Goal: Task Accomplishment & Management: Manage account settings

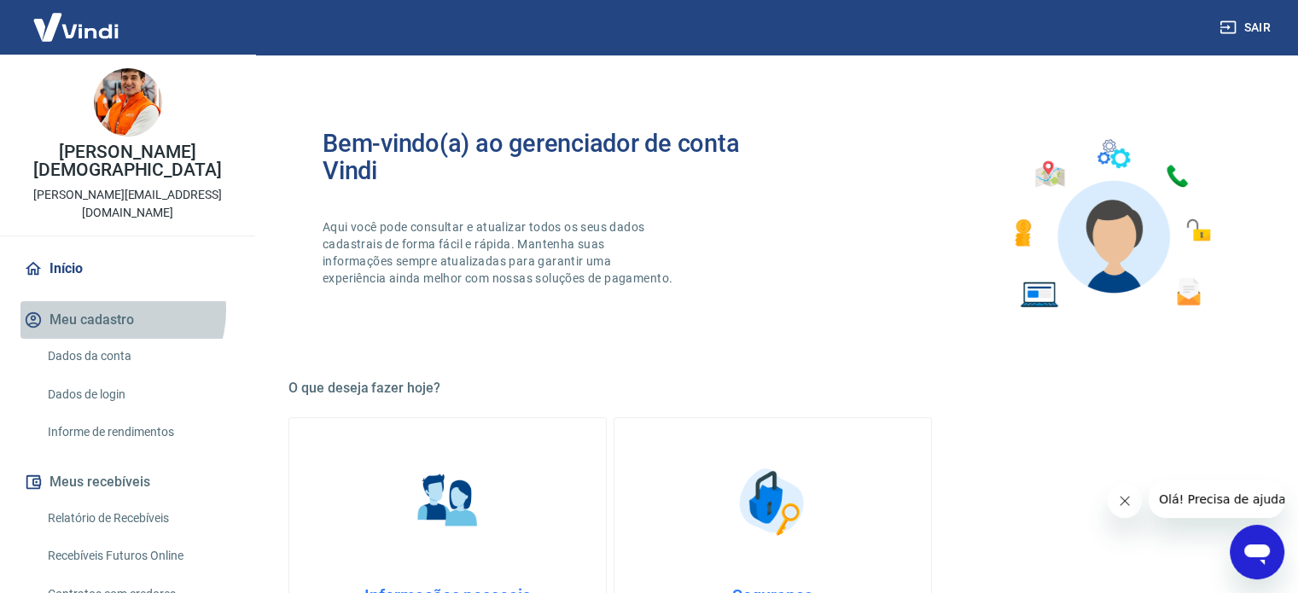
click at [113, 301] on button "Meu cadastro" at bounding box center [127, 320] width 214 height 38
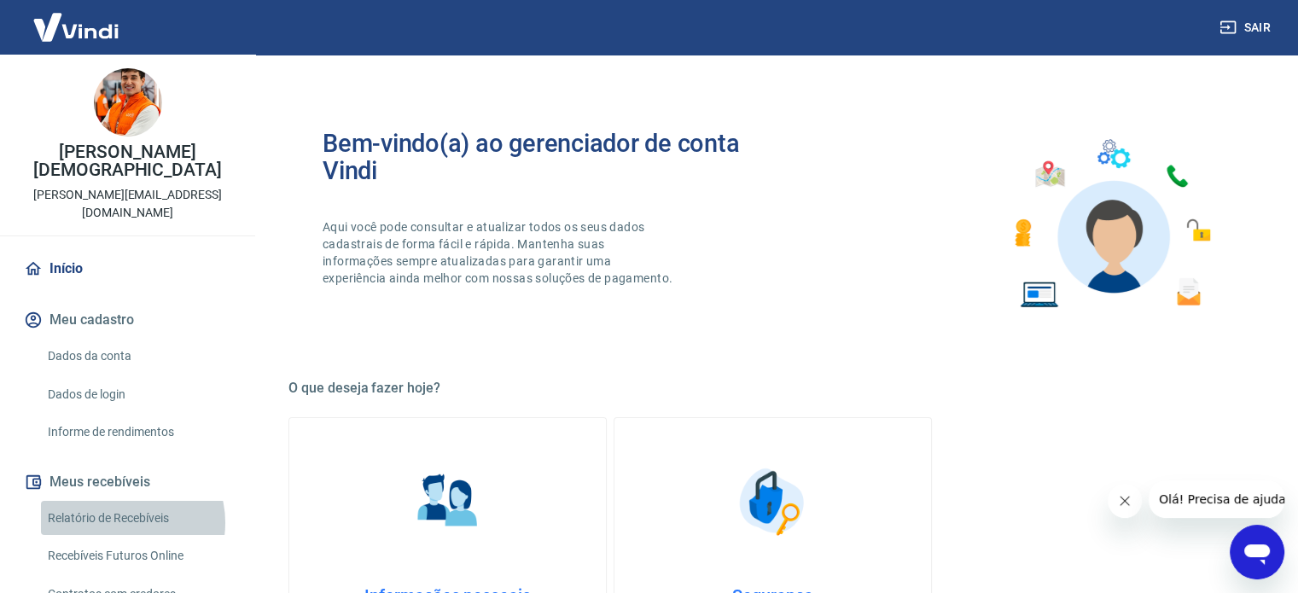
click at [126, 501] on link "Relatório de Recebíveis" at bounding box center [138, 518] width 194 height 35
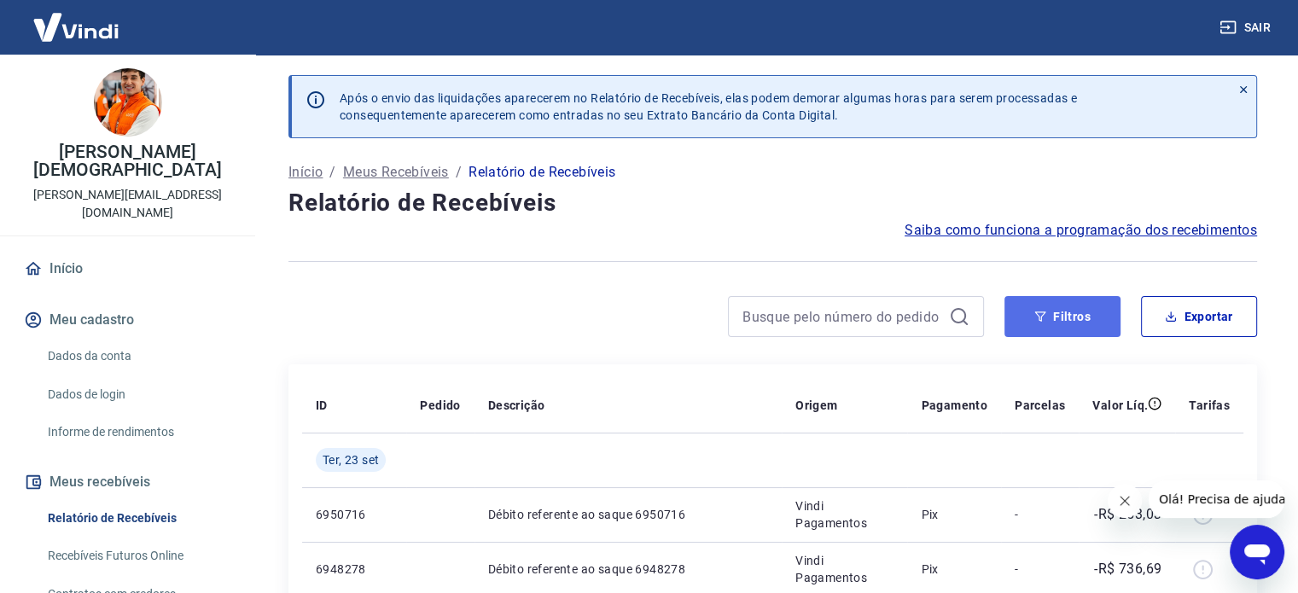
click at [1078, 310] on button "Filtros" at bounding box center [1062, 316] width 116 height 41
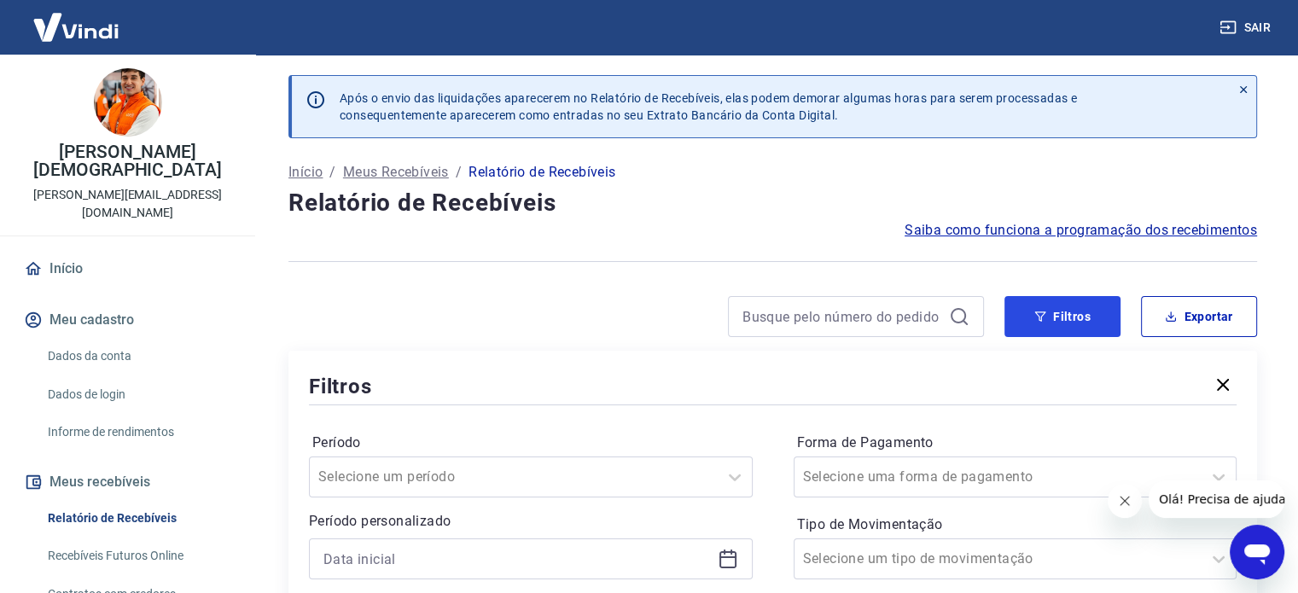
scroll to position [341, 0]
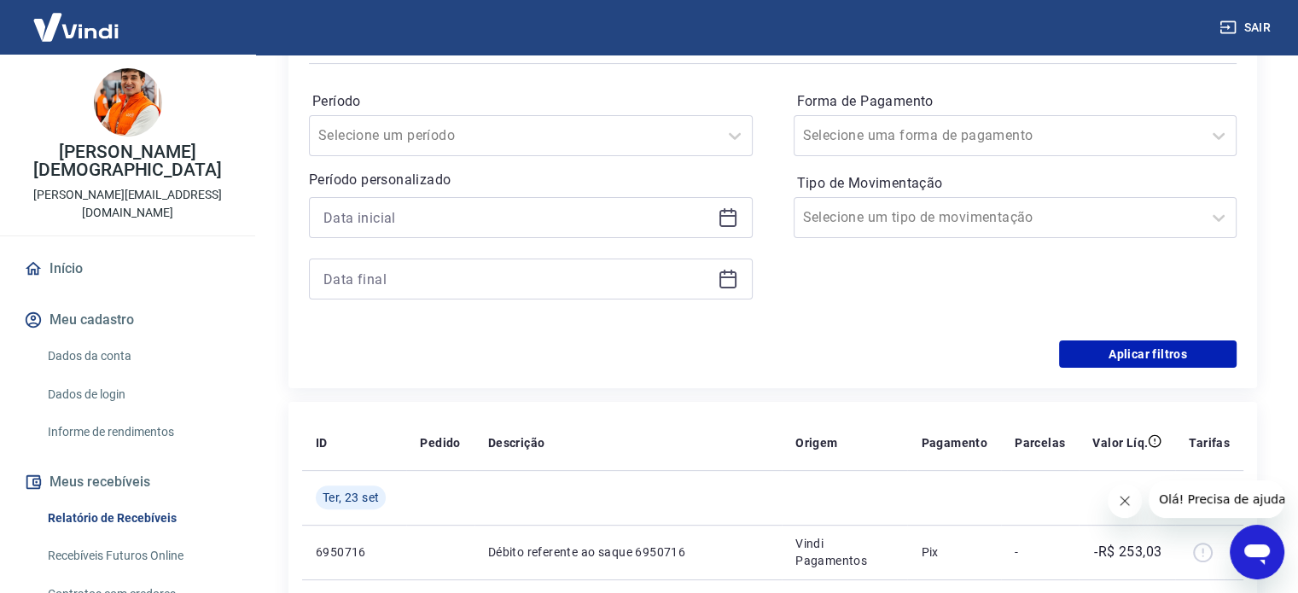
click at [768, 236] on div "Período Selecione um período Período personalizado Forma de Pagamento Selecione…" at bounding box center [772, 203] width 927 height 273
click at [734, 210] on icon at bounding box center [728, 217] width 20 height 20
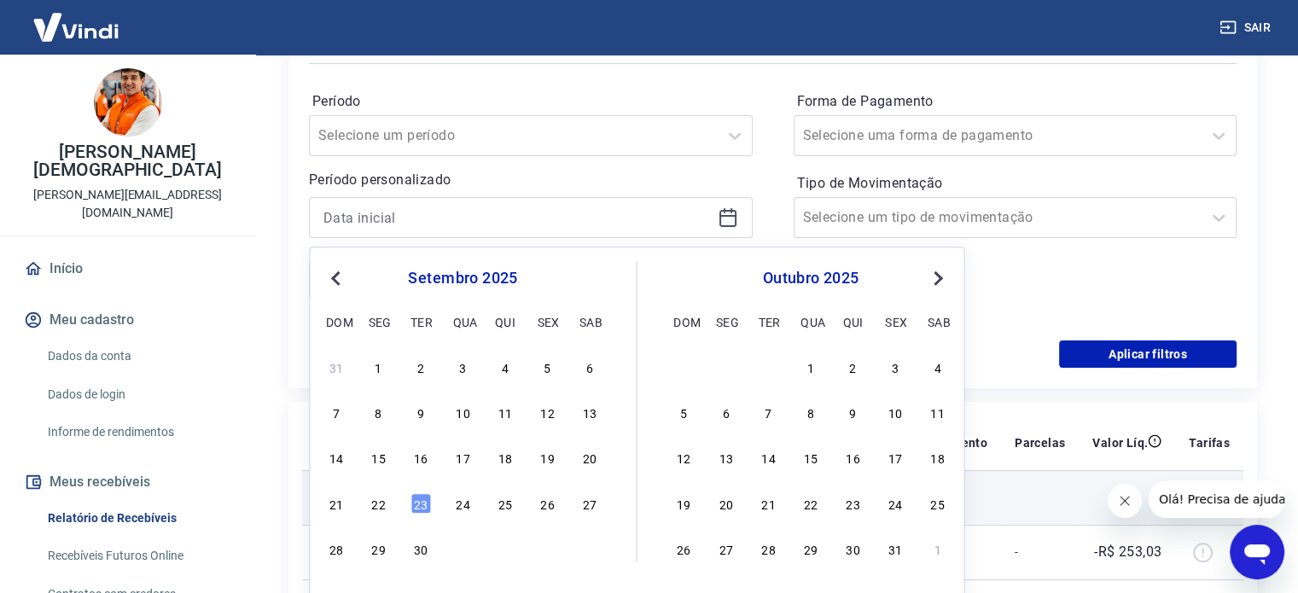
drag, startPoint x: 507, startPoint y: 406, endPoint x: 422, endPoint y: 496, distance: 123.1
click at [507, 406] on div "11" at bounding box center [505, 412] width 20 height 20
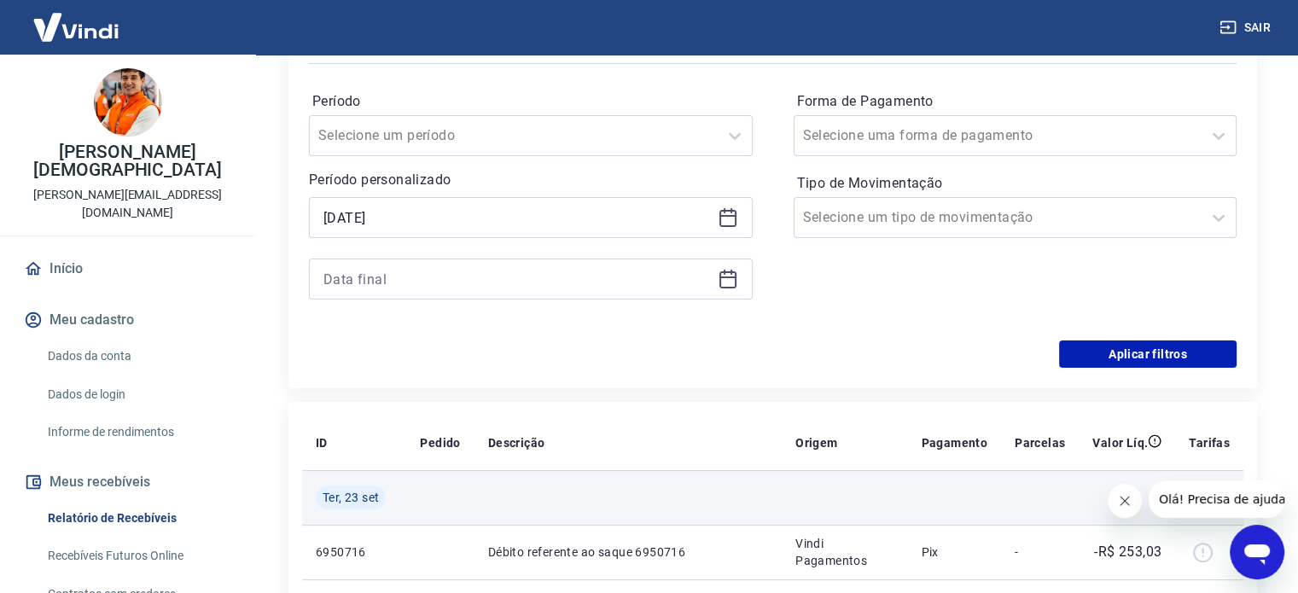
type input "11/09/2025"
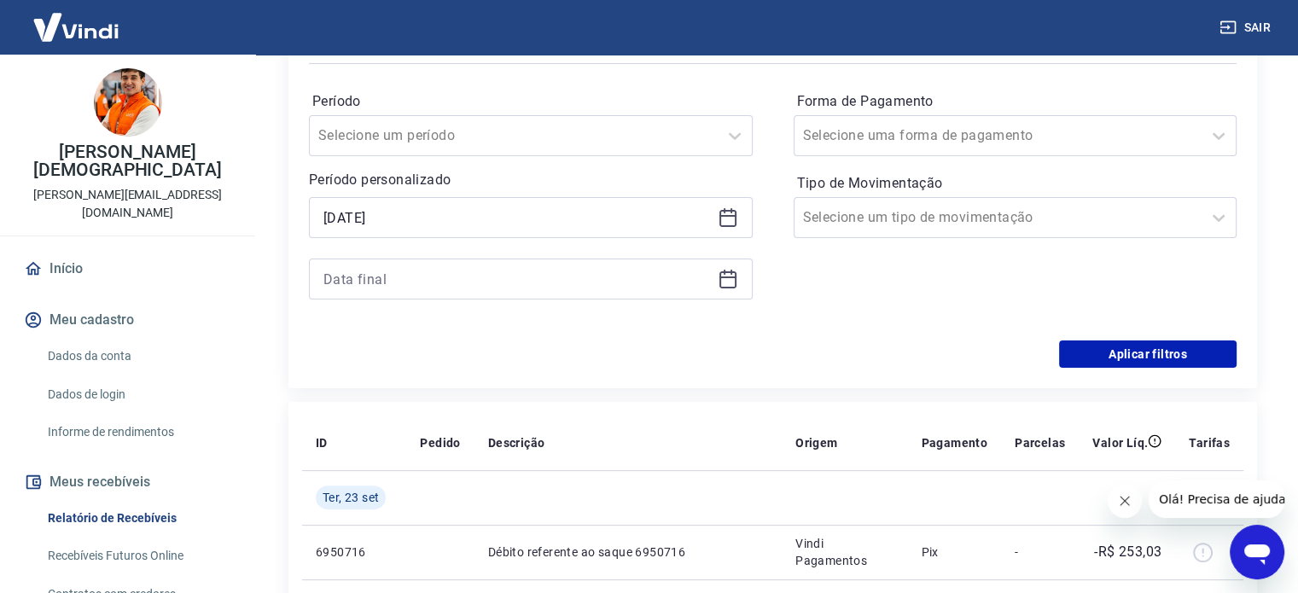
click at [722, 280] on icon at bounding box center [728, 279] width 20 height 20
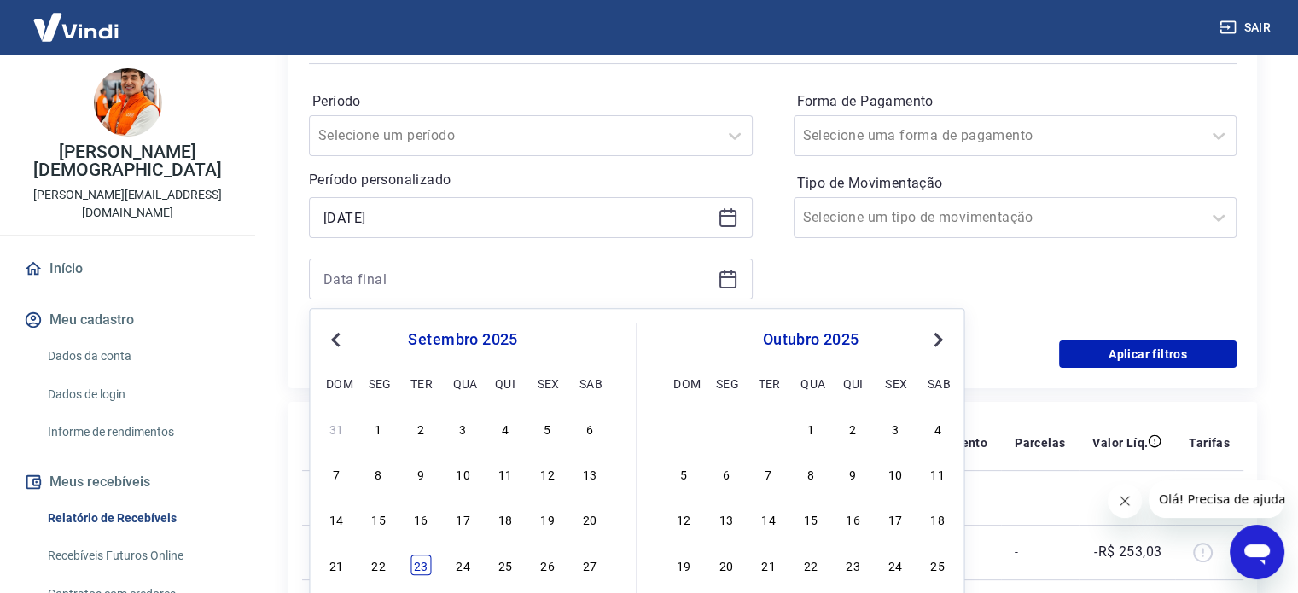
click at [412, 565] on div "23" at bounding box center [420, 565] width 20 height 20
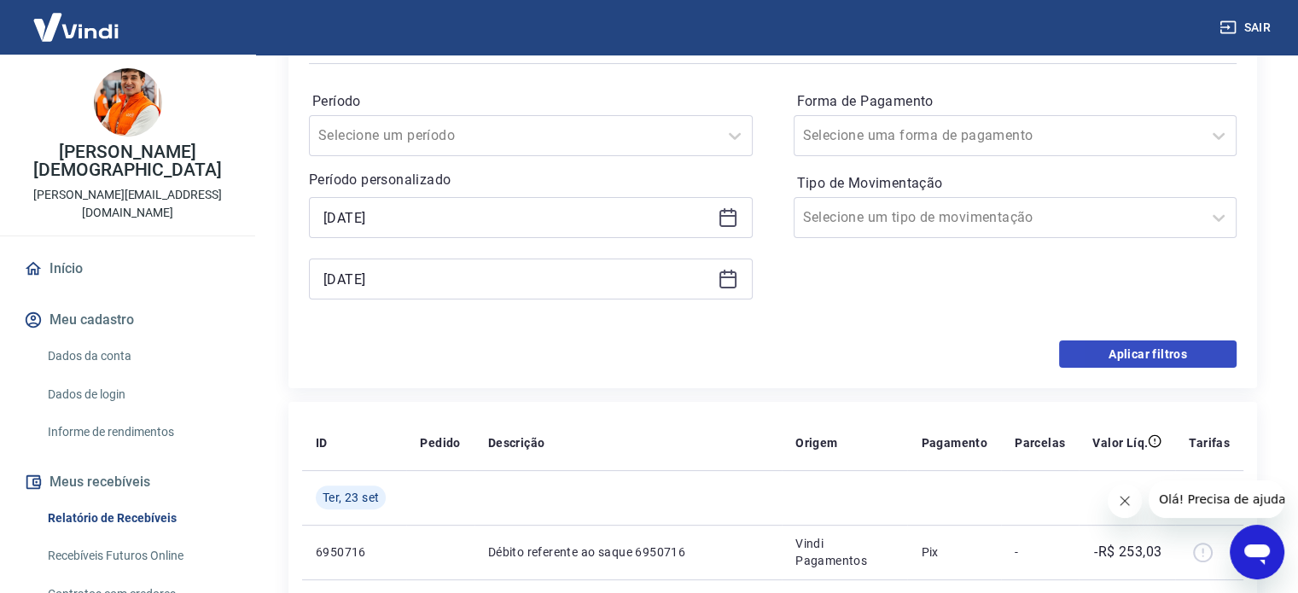
type input "23/09/2025"
click at [1113, 359] on button "Aplicar filtros" at bounding box center [1147, 353] width 177 height 27
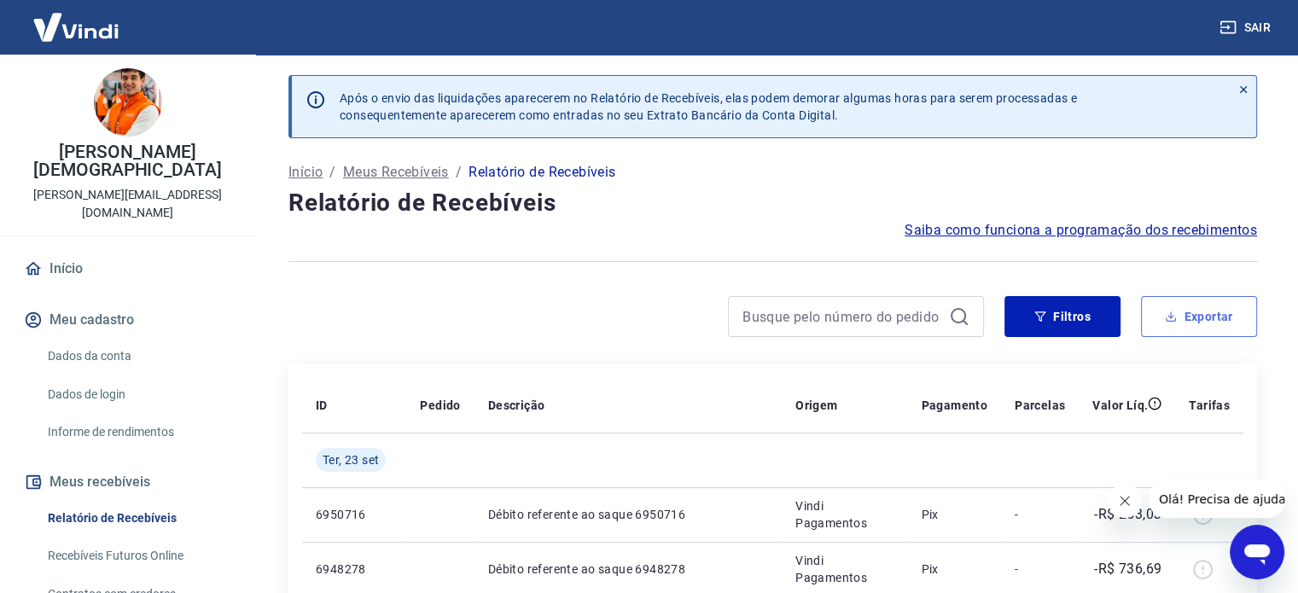
click at [1208, 313] on button "Exportar" at bounding box center [1199, 316] width 116 height 41
type input "11/09/2025"
type input "23/09/2025"
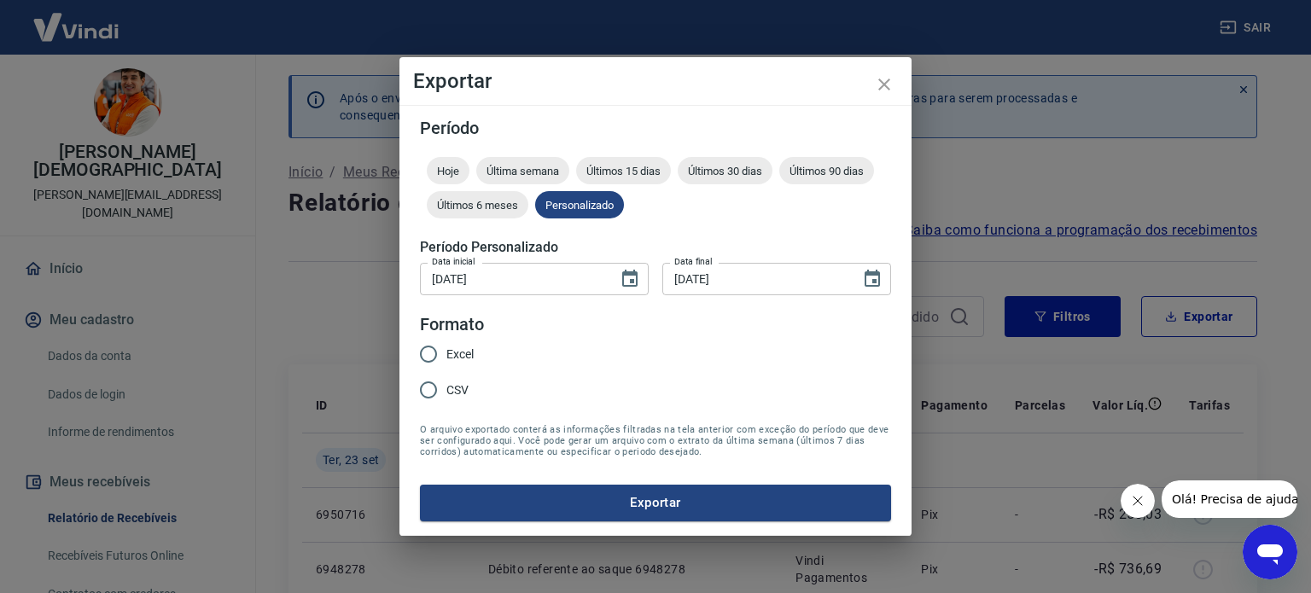
click at [456, 335] on legend "Formato" at bounding box center [452, 324] width 64 height 25
click at [456, 360] on span "Excel" at bounding box center [459, 355] width 27 height 18
click at [446, 360] on input "Excel" at bounding box center [428, 354] width 36 height 36
radio input "true"
click at [589, 502] on button "Exportar" at bounding box center [655, 503] width 471 height 36
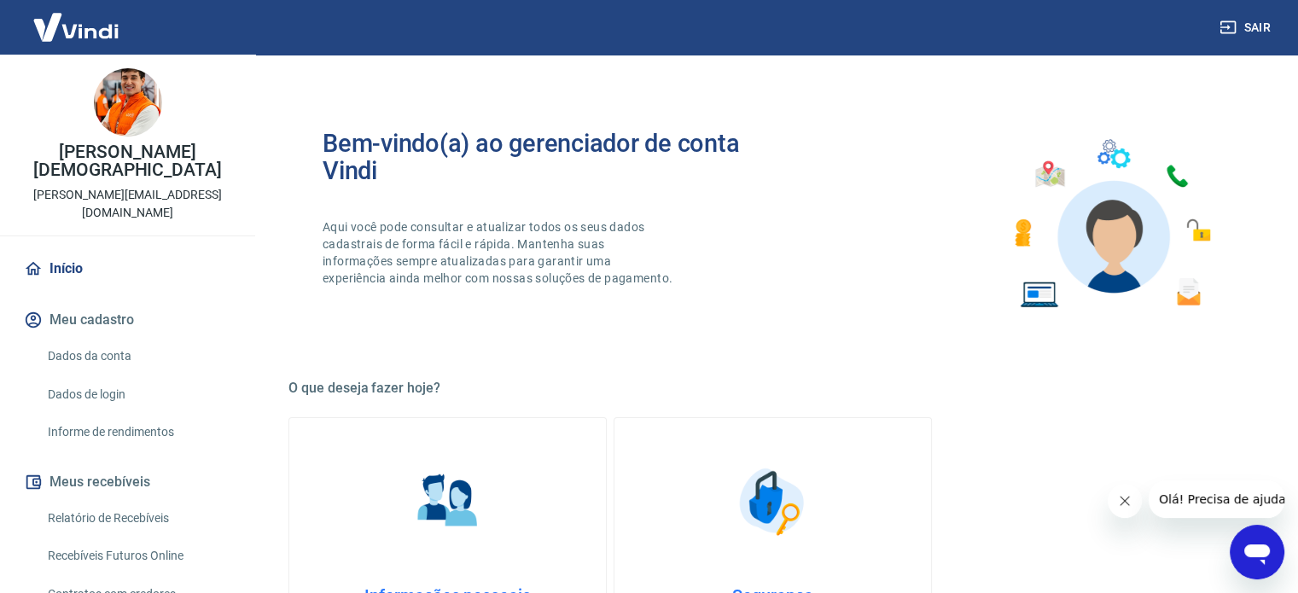
click at [142, 538] on link "Recebíveis Futuros Online" at bounding box center [138, 555] width 194 height 35
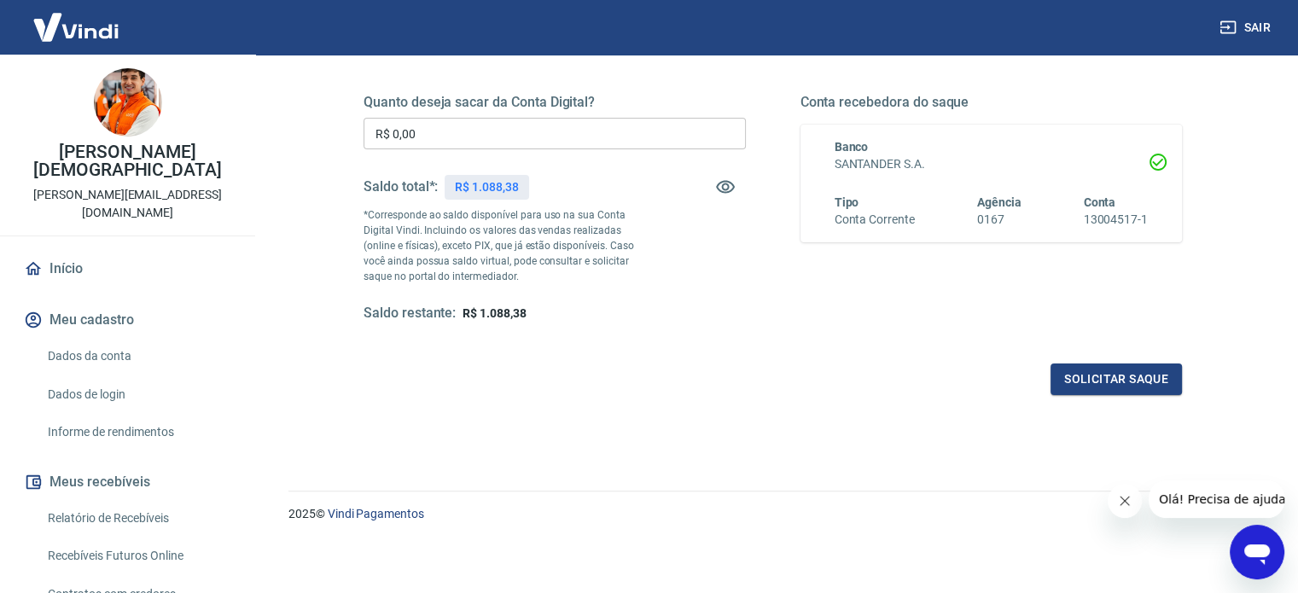
scroll to position [164, 0]
